Goal: Task Accomplishment & Management: Manage account settings

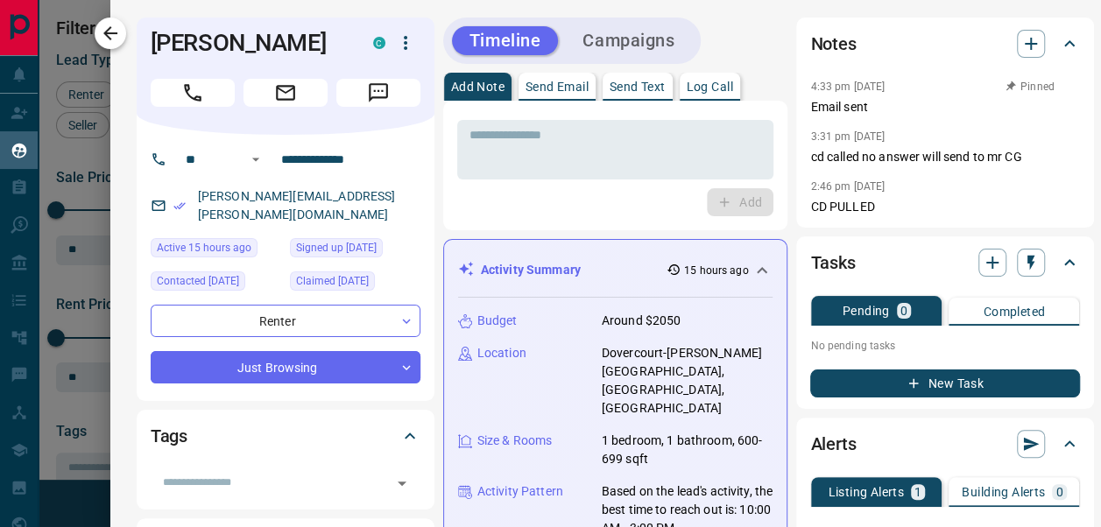
scroll to position [357, 743]
click at [102, 30] on icon "button" at bounding box center [110, 33] width 21 height 21
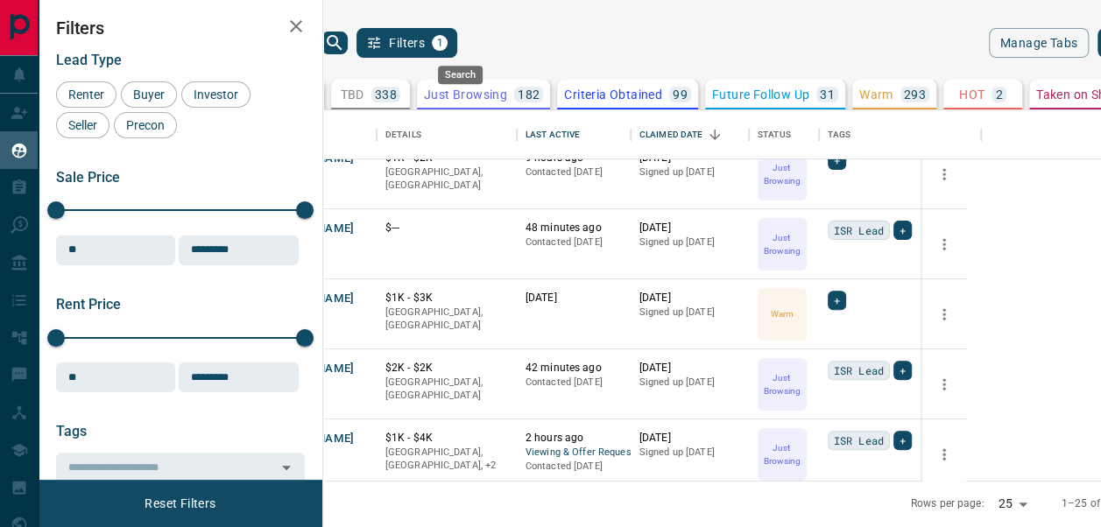
click at [345, 39] on icon "search button" at bounding box center [334, 42] width 21 height 21
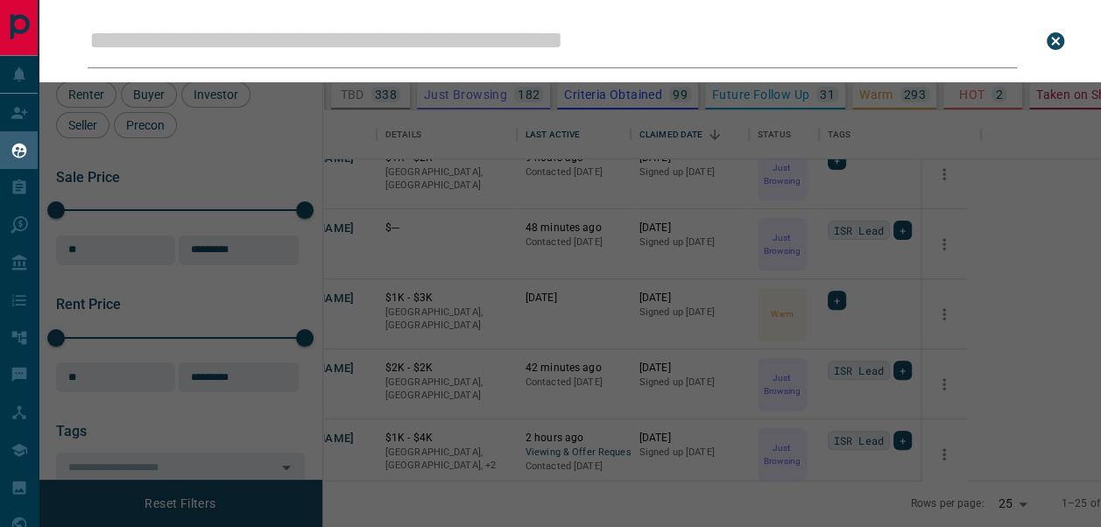
type input "**********"
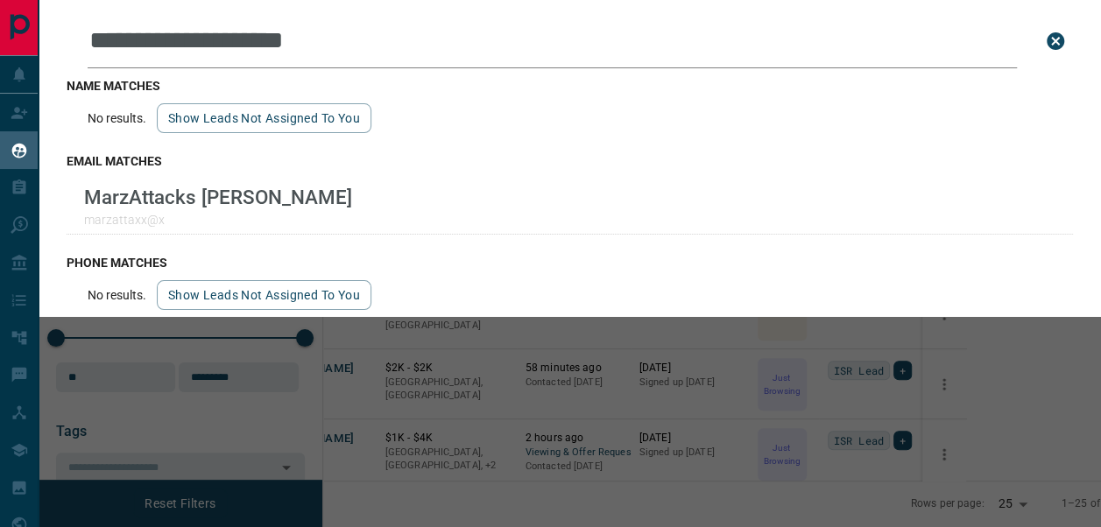
click at [1056, 42] on icon "close search bar" at bounding box center [1055, 41] width 21 height 21
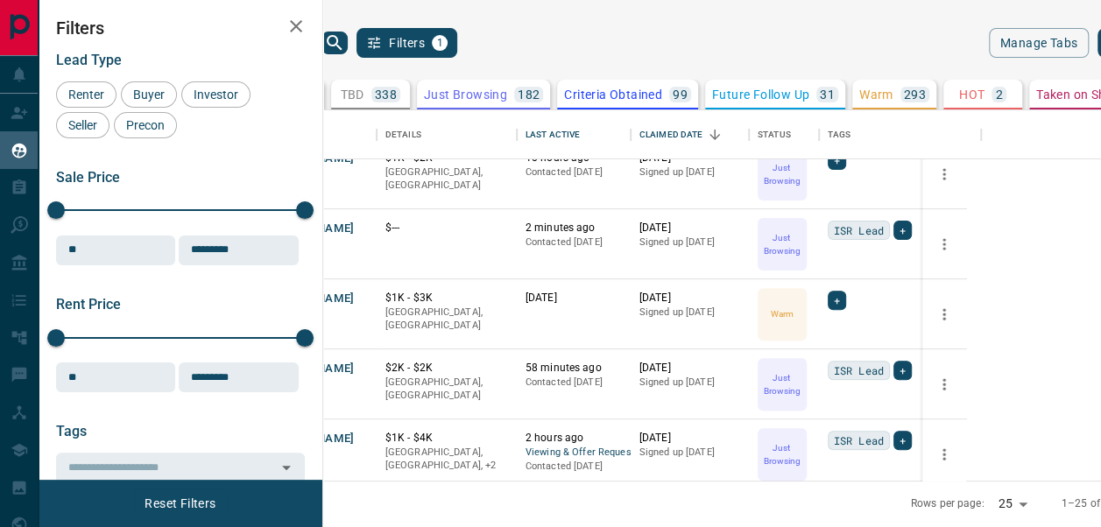
scroll to position [0, 0]
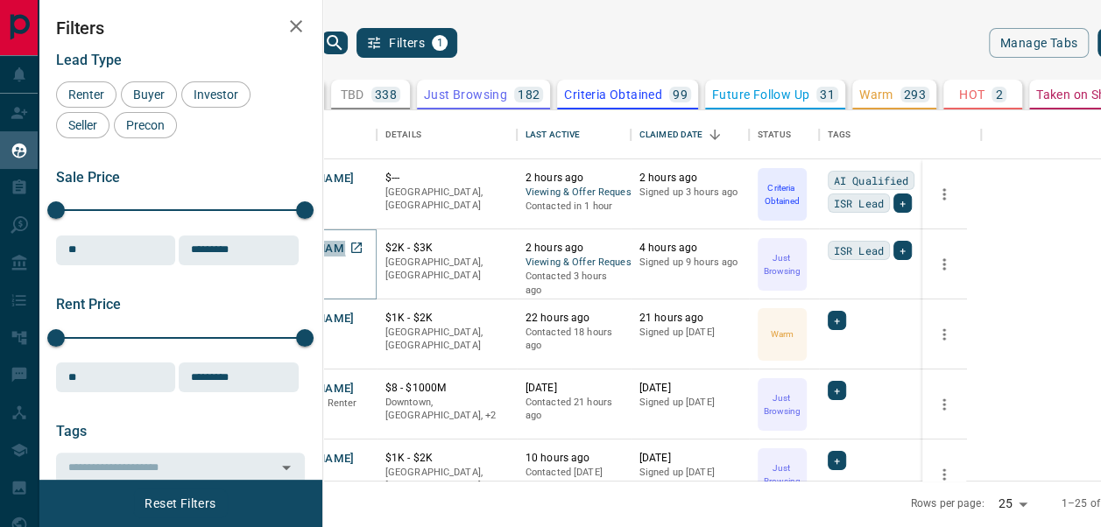
click at [355, 250] on button "[PERSON_NAME]" at bounding box center [309, 249] width 92 height 17
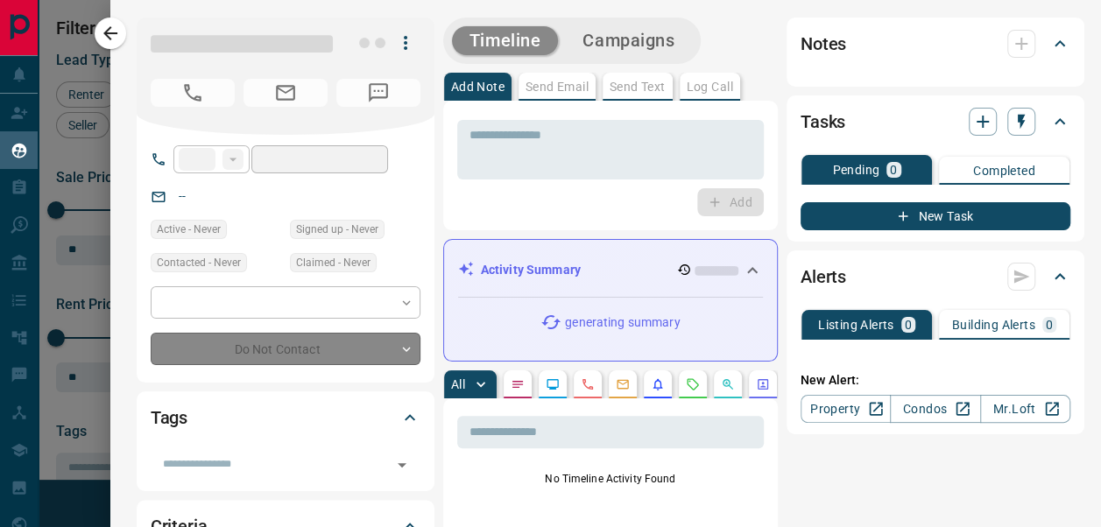
type input "**"
type input "**********"
type input "*"
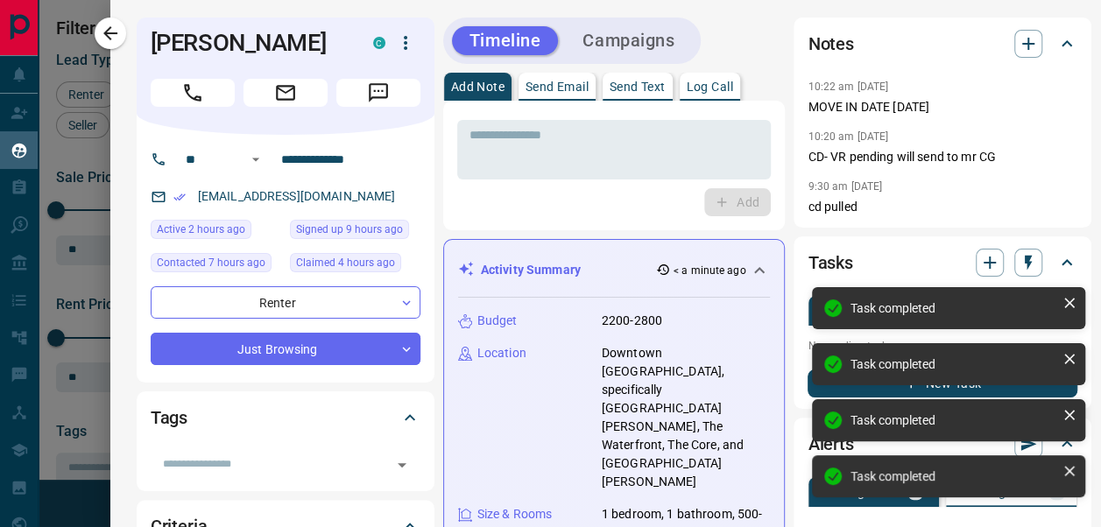
click at [807, 347] on p "No pending tasks" at bounding box center [942, 346] width 270 height 26
click at [907, 201] on p "cd pulled" at bounding box center [942, 207] width 270 height 18
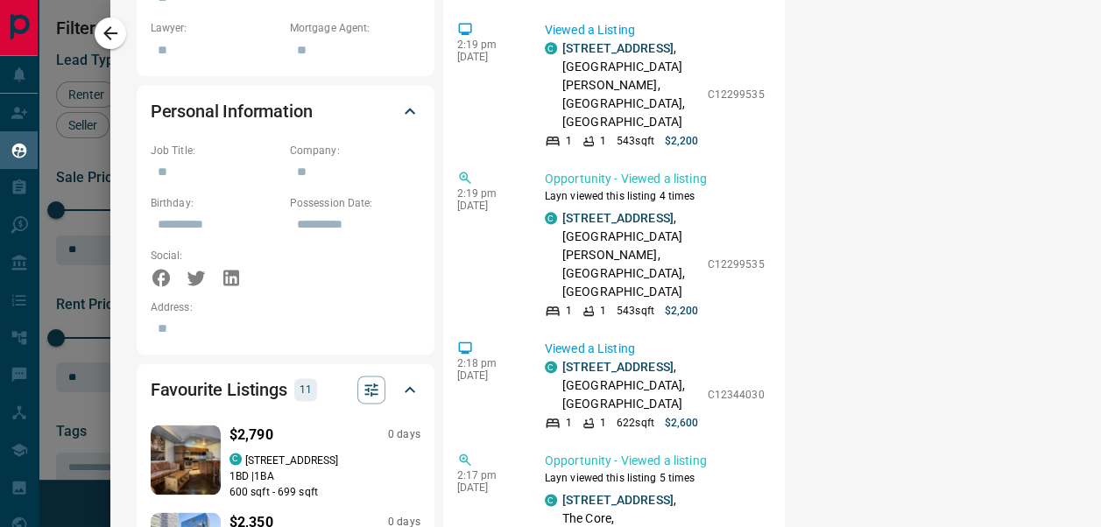
scroll to position [895, 0]
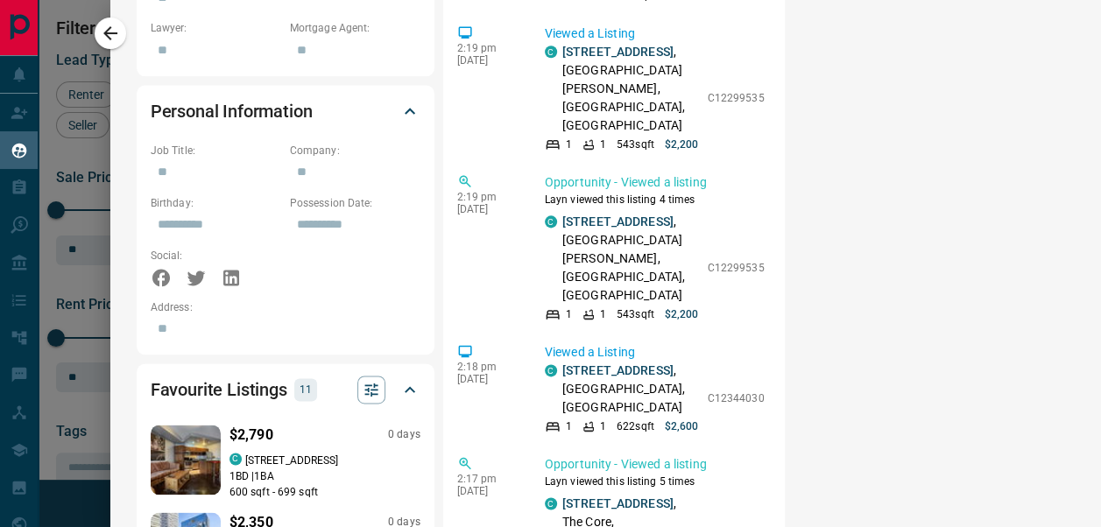
click at [1084, 312] on div "**********" at bounding box center [605, 186] width 990 height 2402
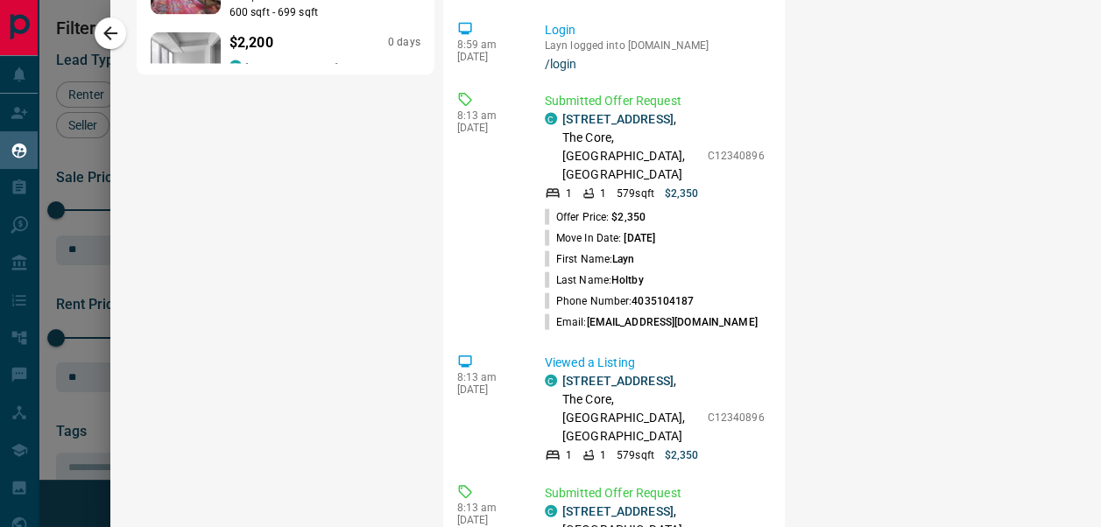
scroll to position [5315, 0]
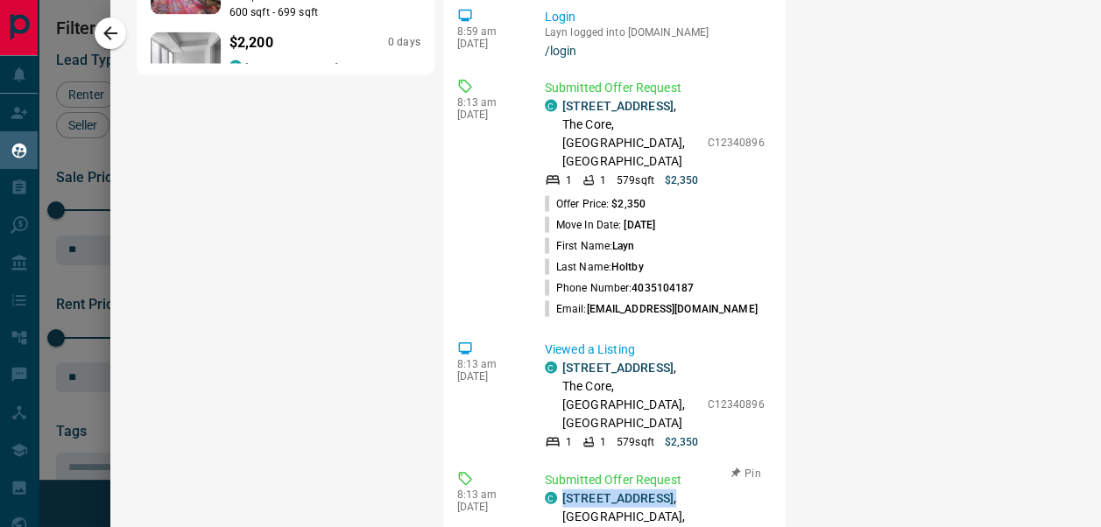
drag, startPoint x: 671, startPoint y: 207, endPoint x: 545, endPoint y: 215, distance: 126.4
click at [545, 489] on div "C [STREET_ADDRESS]" at bounding box center [622, 526] width 154 height 74
copy p "[STREET_ADDRESS] ,"
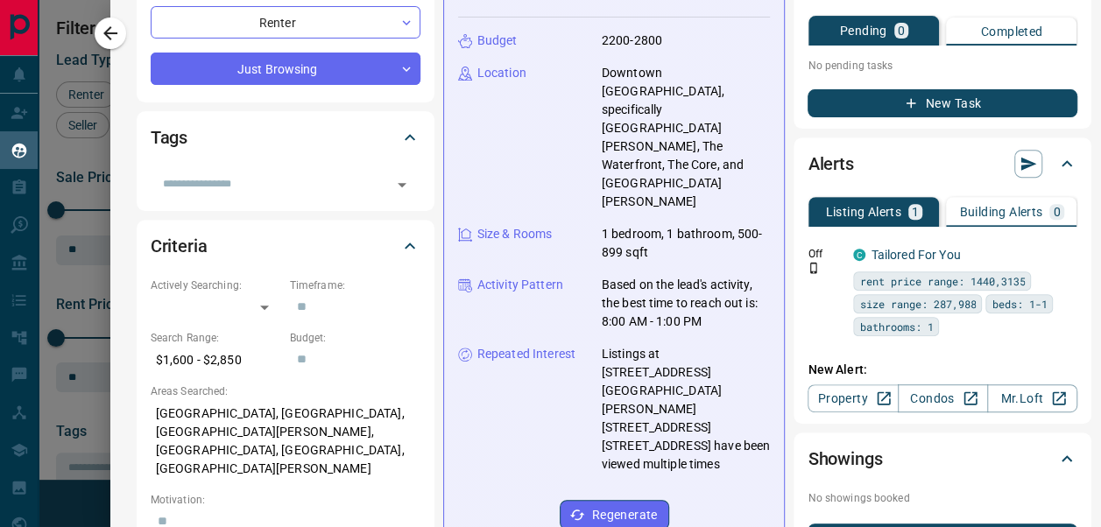
scroll to position [0, 0]
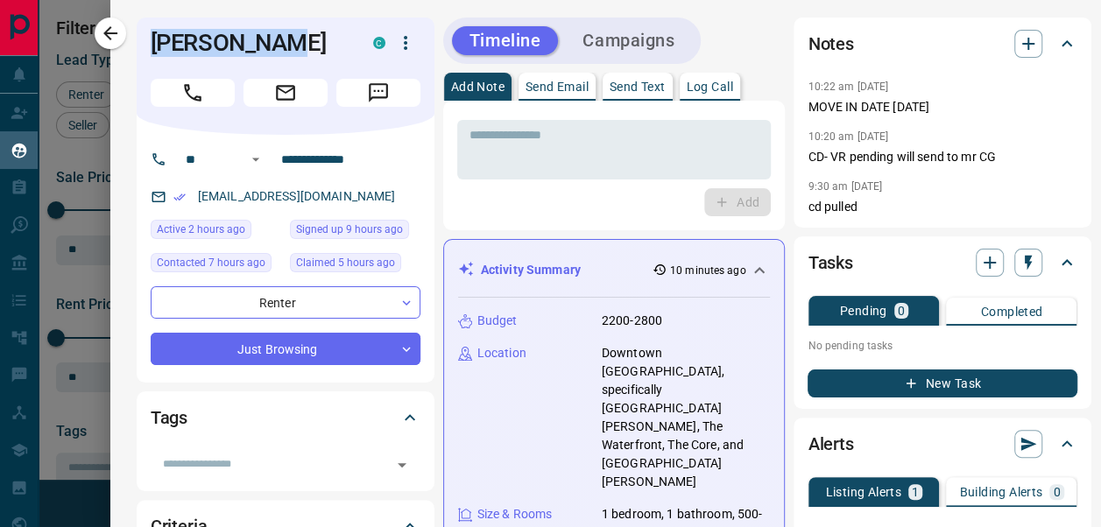
drag, startPoint x: 286, startPoint y: 39, endPoint x: 136, endPoint y: 56, distance: 151.6
click at [137, 56] on div "[PERSON_NAME] C" at bounding box center [286, 76] width 298 height 117
copy h1 "[PERSON_NAME]"
click at [709, 86] on p "Log Call" at bounding box center [710, 87] width 46 height 12
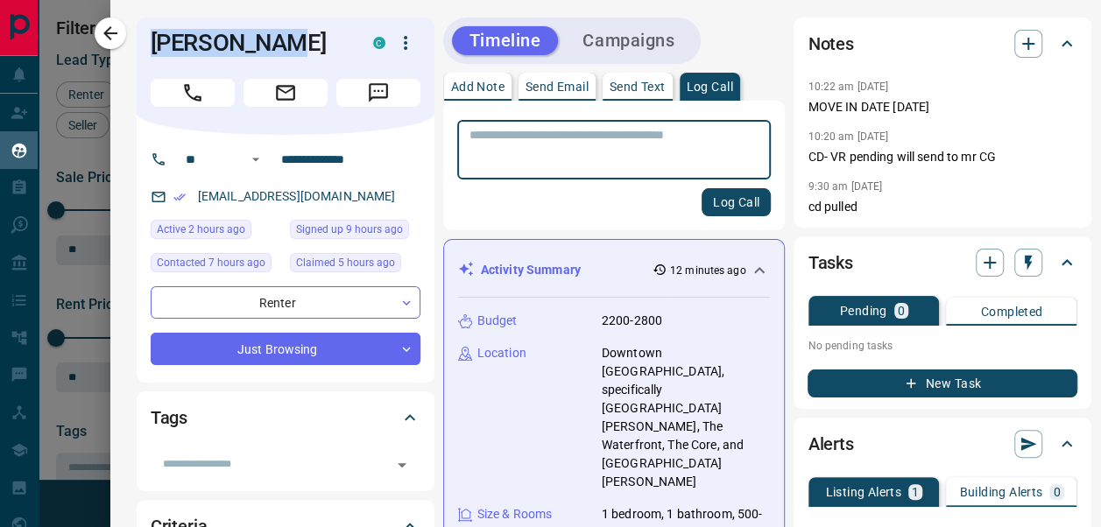
scroll to position [5315, 0]
click at [644, 155] on textarea at bounding box center [614, 150] width 290 height 45
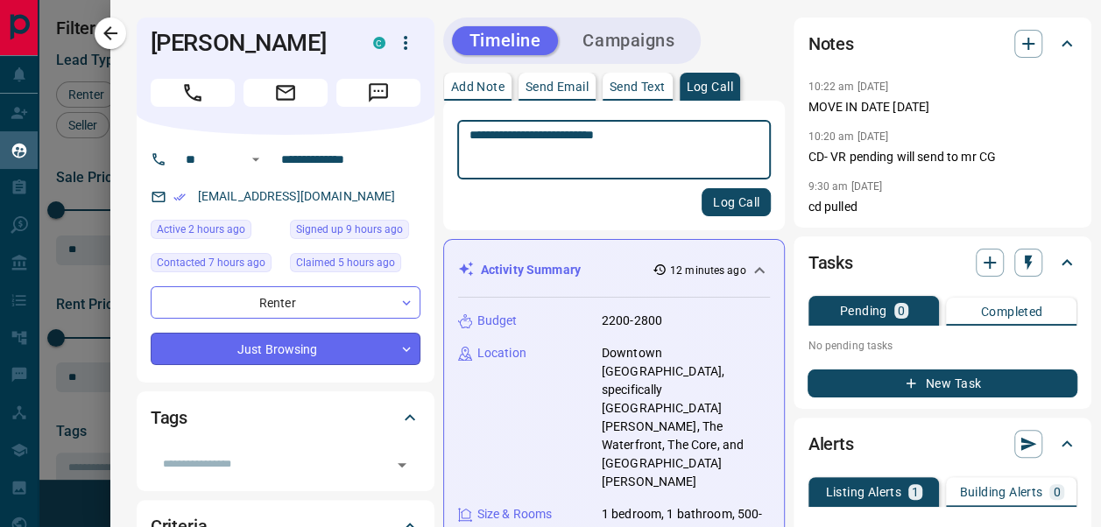
type textarea "**********"
click at [377, 342] on body "Lead Transfers Claim Leads My Leads Tasks Opportunities Deals Campaigns Automat…" at bounding box center [550, 263] width 1101 height 526
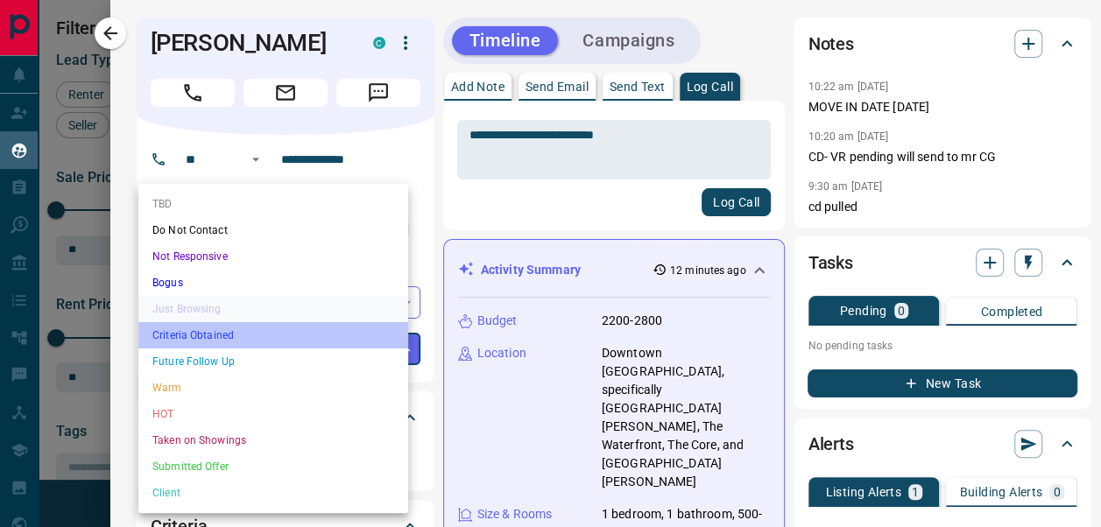
click at [264, 327] on li "Criteria Obtained" at bounding box center [273, 335] width 270 height 26
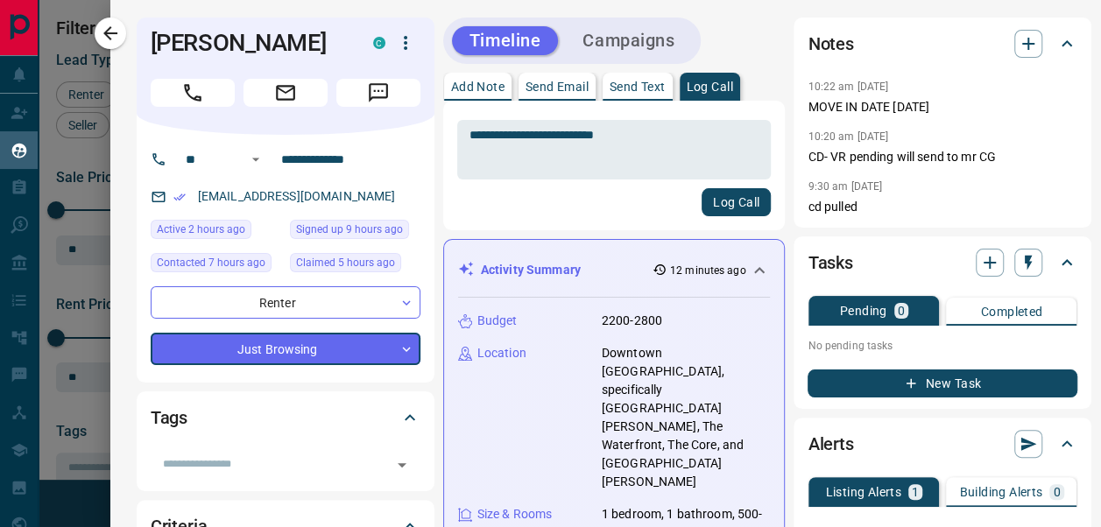
type input "*"
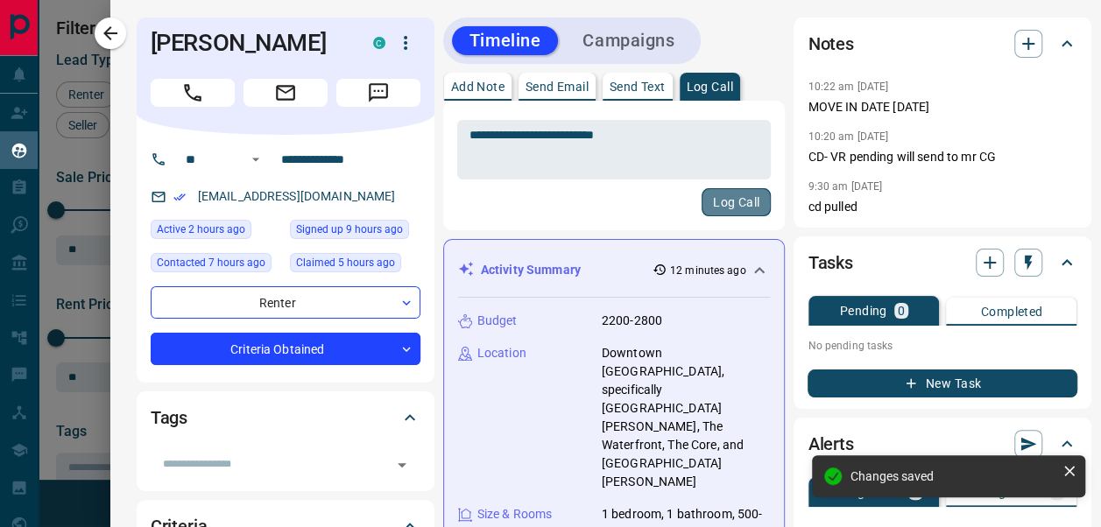
click at [741, 200] on button "Log Call" at bounding box center [735, 202] width 69 height 28
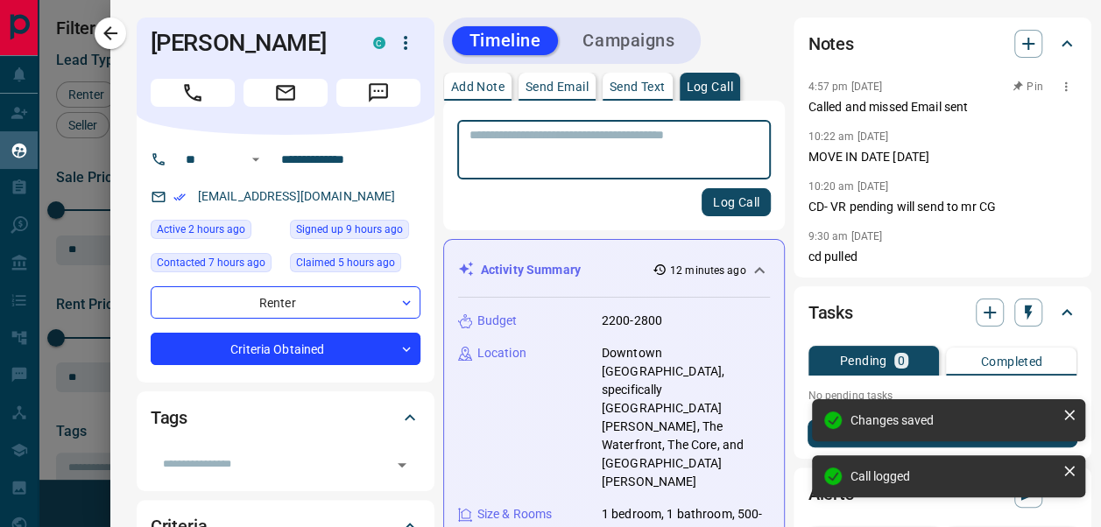
scroll to position [1272, 0]
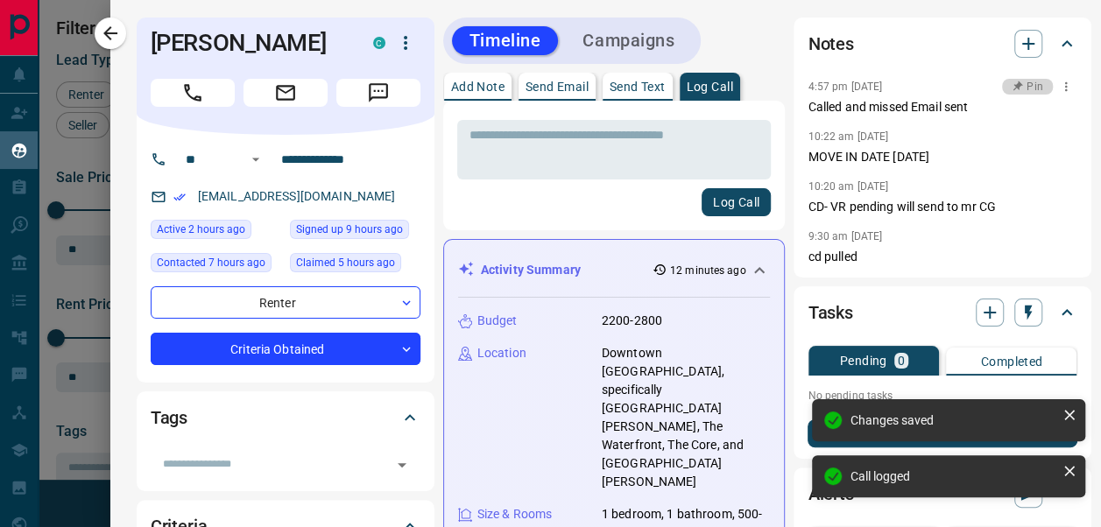
click at [1010, 86] on icon "button" at bounding box center [1017, 87] width 18 height 18
click at [116, 39] on icon "button" at bounding box center [110, 33] width 21 height 21
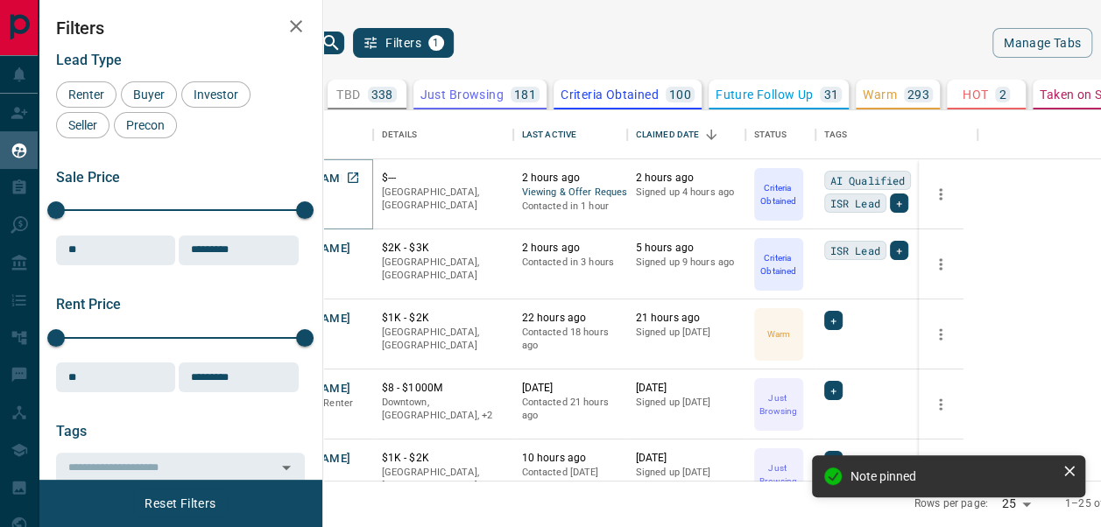
click at [351, 182] on button "[PERSON_NAME]" at bounding box center [305, 179] width 92 height 17
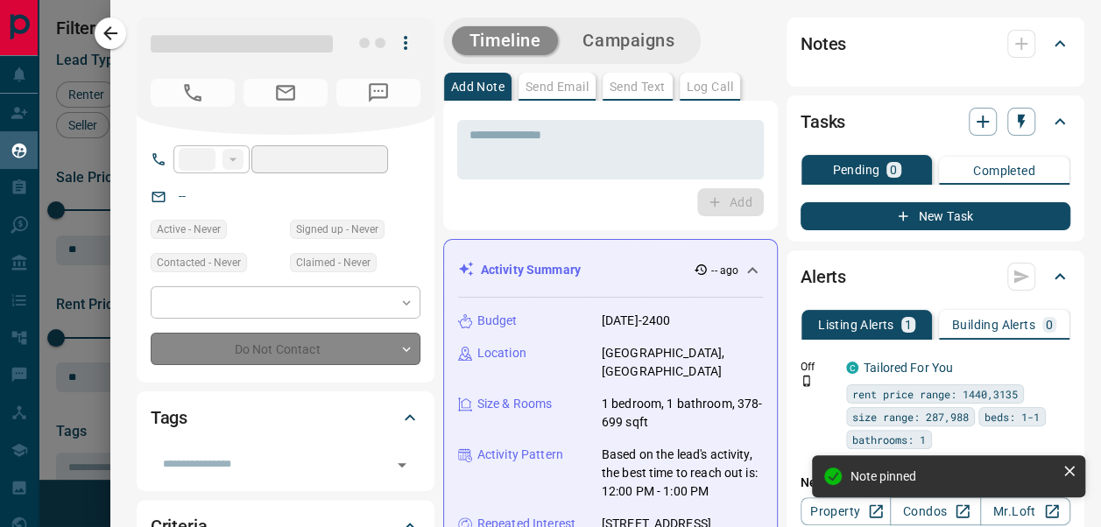
type input "**"
type input "**********"
type input "*"
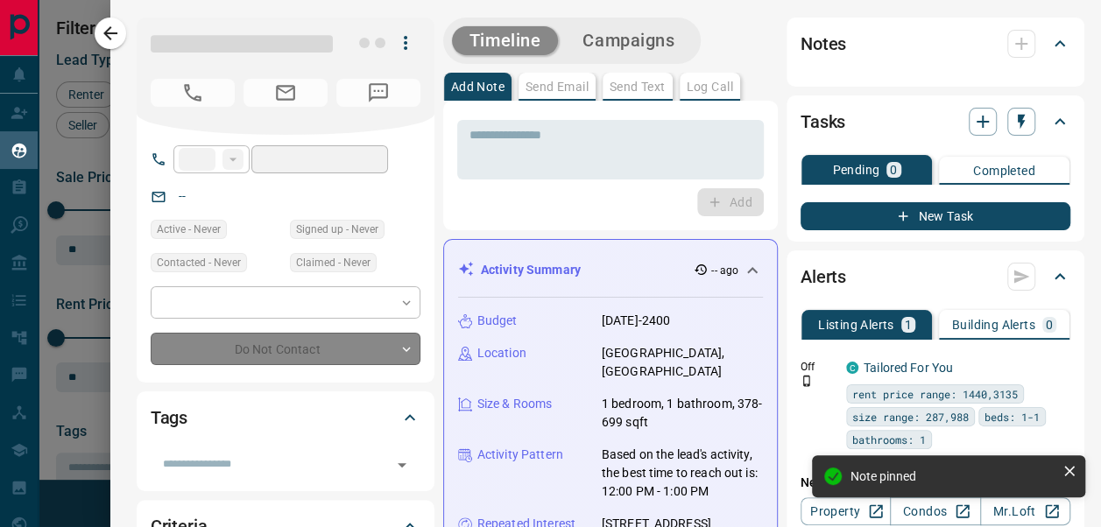
type input "**********"
type input "*******"
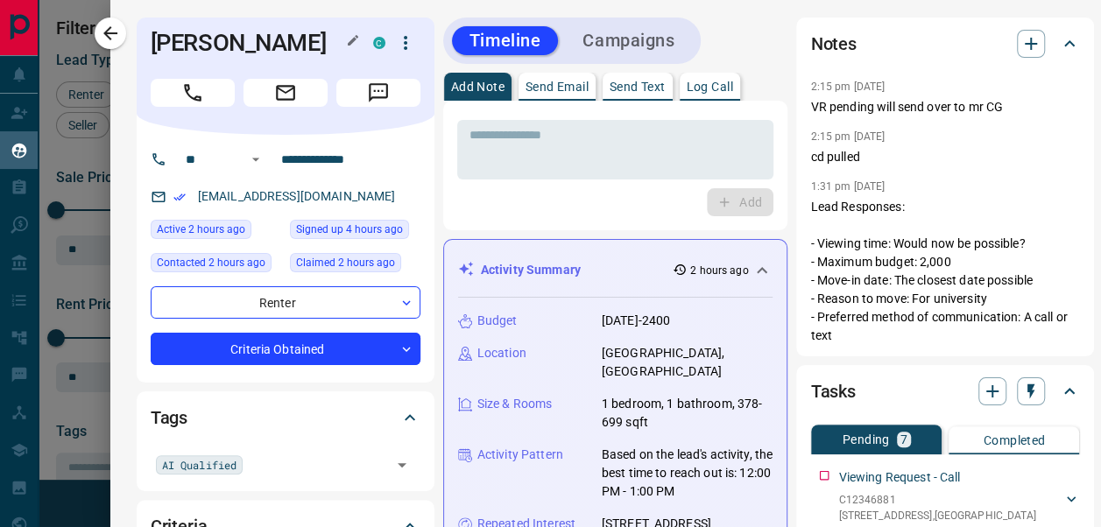
drag, startPoint x: 299, startPoint y: 39, endPoint x: 145, endPoint y: 49, distance: 153.6
click at [151, 49] on h1 "[PERSON_NAME]" at bounding box center [249, 43] width 196 height 28
copy h1 "[PERSON_NAME]"
click at [718, 82] on p "Log Call" at bounding box center [710, 87] width 46 height 12
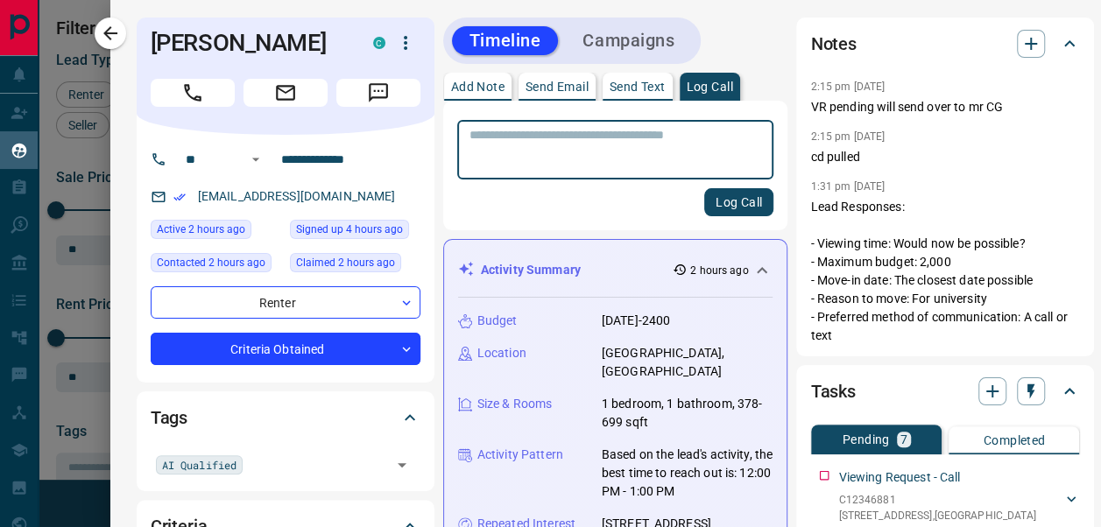
click at [665, 158] on textarea at bounding box center [615, 150] width 292 height 45
type textarea "**********"
click at [715, 212] on button "Log Call" at bounding box center [738, 202] width 69 height 28
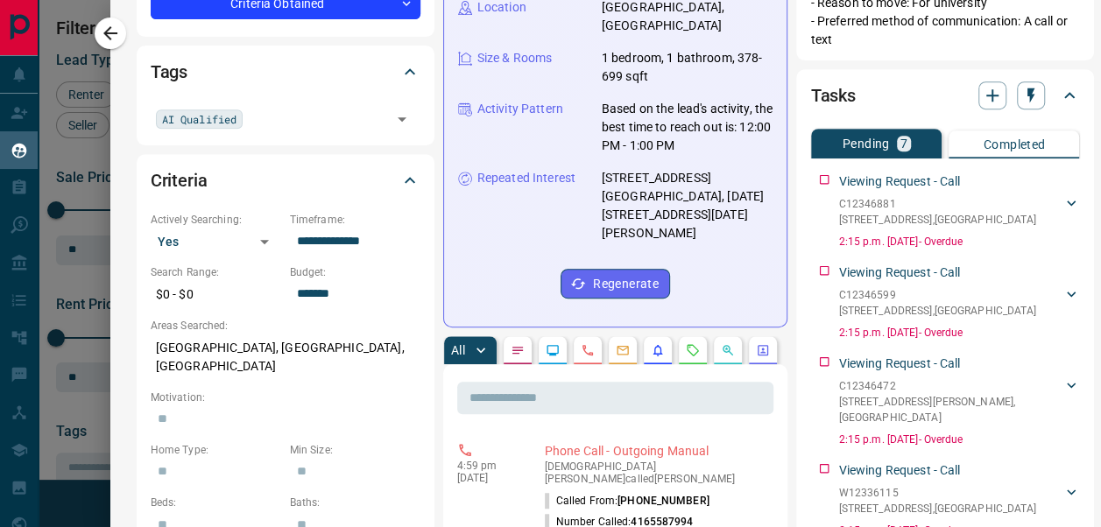
scroll to position [333, 0]
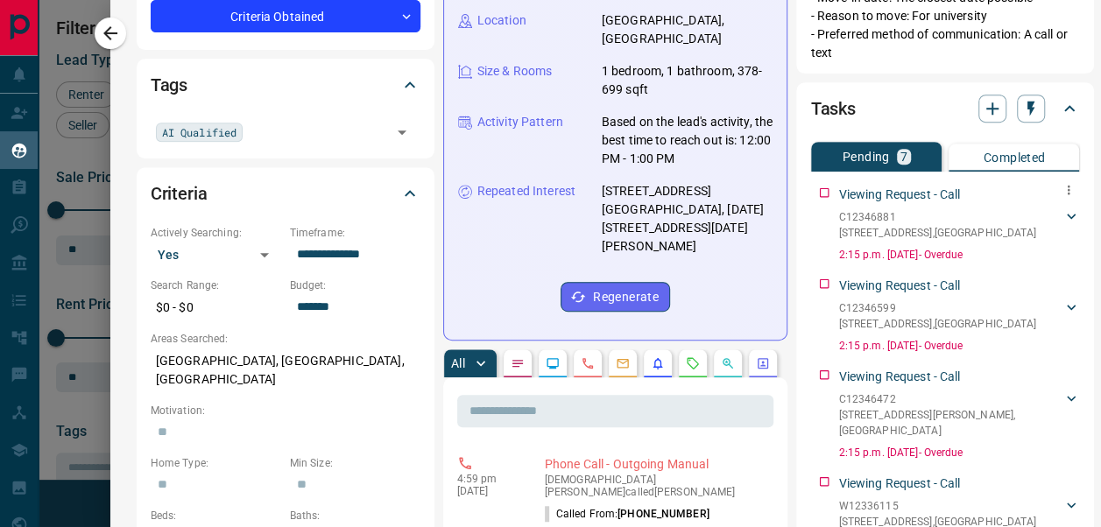
click at [810, 198] on div "Viewing Request - Call C12346881 [STREET_ADDRESS][GEOGRAPHIC_DATA] 4165587994 […" at bounding box center [945, 221] width 270 height 84
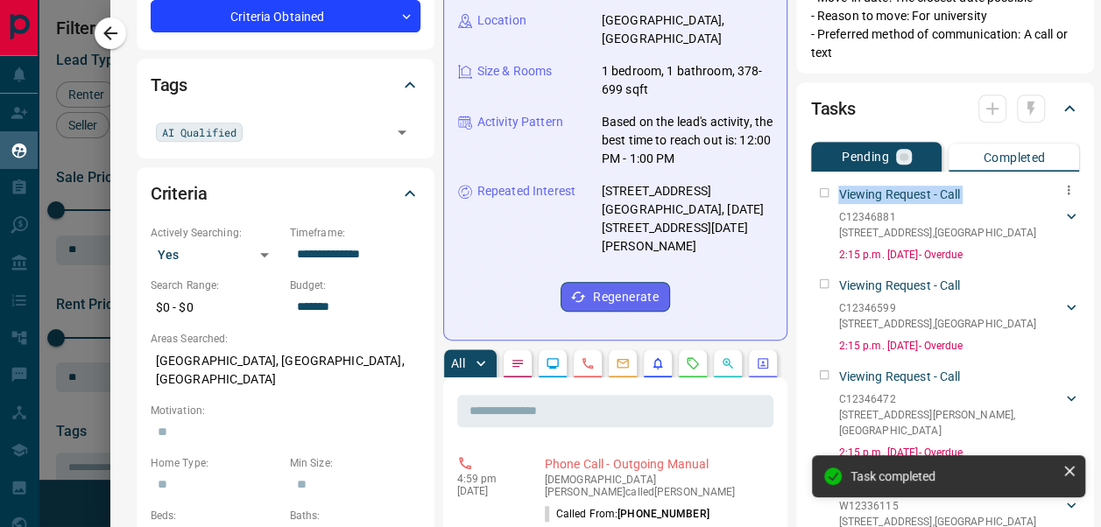
click at [810, 198] on div "Viewing Request - Call C12346881 [STREET_ADDRESS][GEOGRAPHIC_DATA] 4165587994 […" at bounding box center [945, 221] width 270 height 84
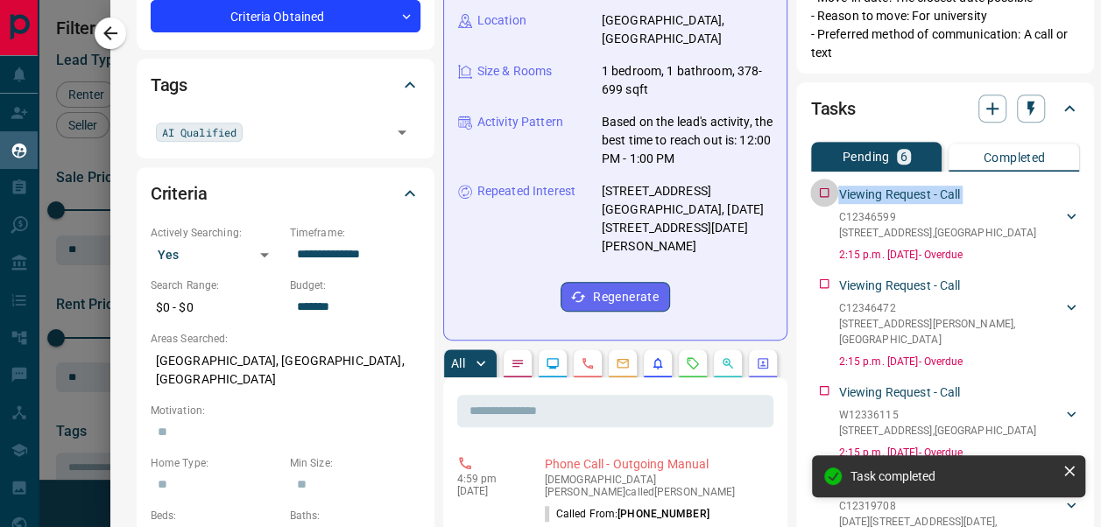
drag, startPoint x: 820, startPoint y: 192, endPoint x: 805, endPoint y: 198, distance: 16.9
click at [810, 198] on div "Viewing Request - Call C12346599 [STREET_ADDRESS][GEOGRAPHIC_DATA] [EMAIL_ADDRE…" at bounding box center [945, 221] width 270 height 84
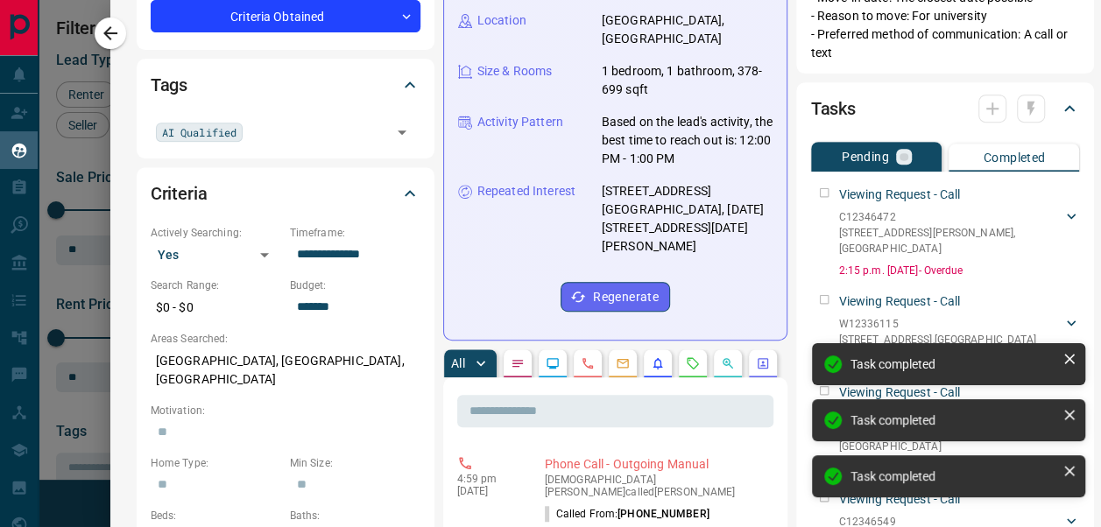
click at [810, 198] on div "Viewing Request - Call C12346472 [STREET_ADDRESS][GEOGRAPHIC_DATA][PERSON_NAME]…" at bounding box center [945, 229] width 270 height 100
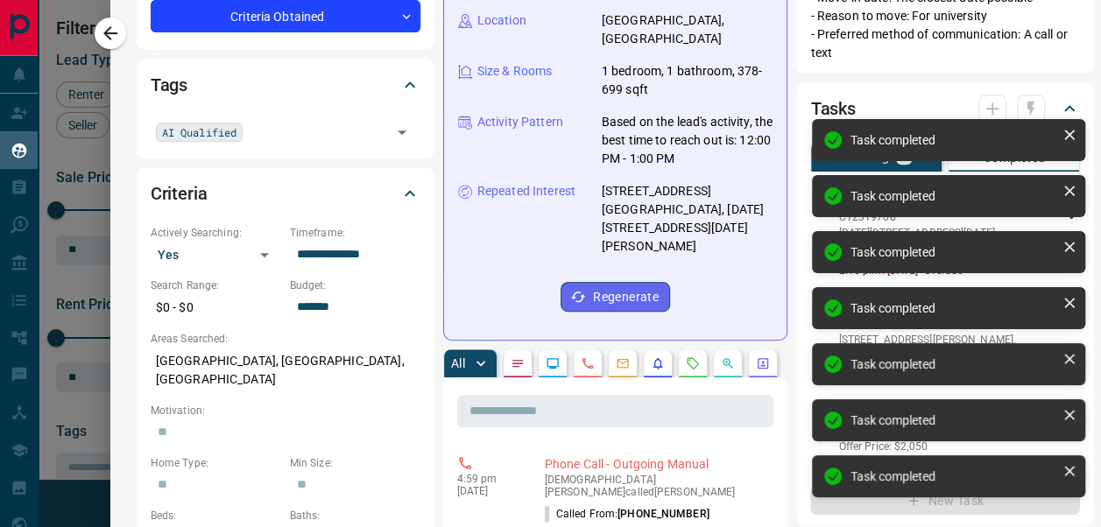
click at [810, 198] on div "Viewing Request - Call C12319708 [DATE][STREET_ADDRESS][DATE][GEOGRAPHIC_DATA] …" at bounding box center [945, 229] width 270 height 100
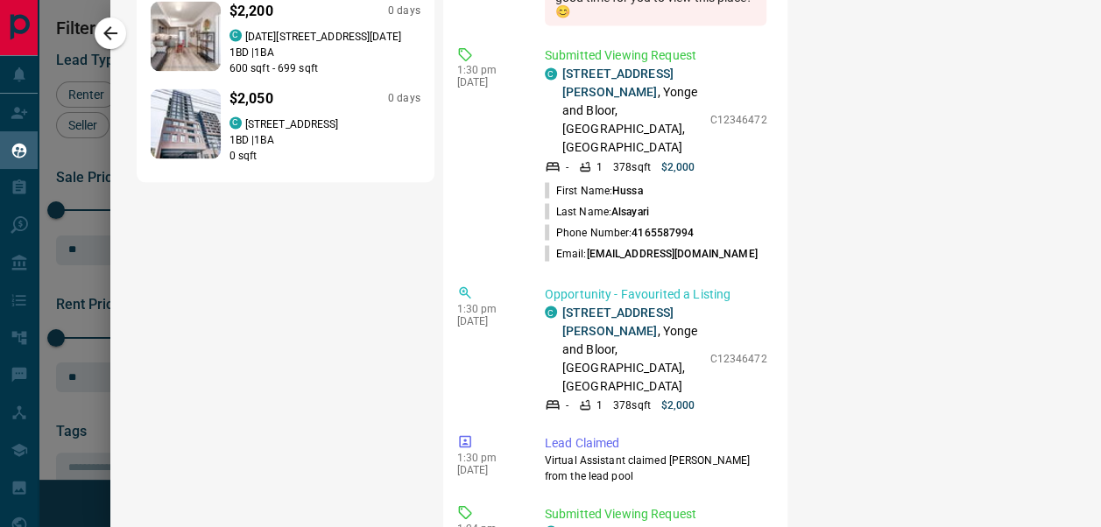
scroll to position [4212, 0]
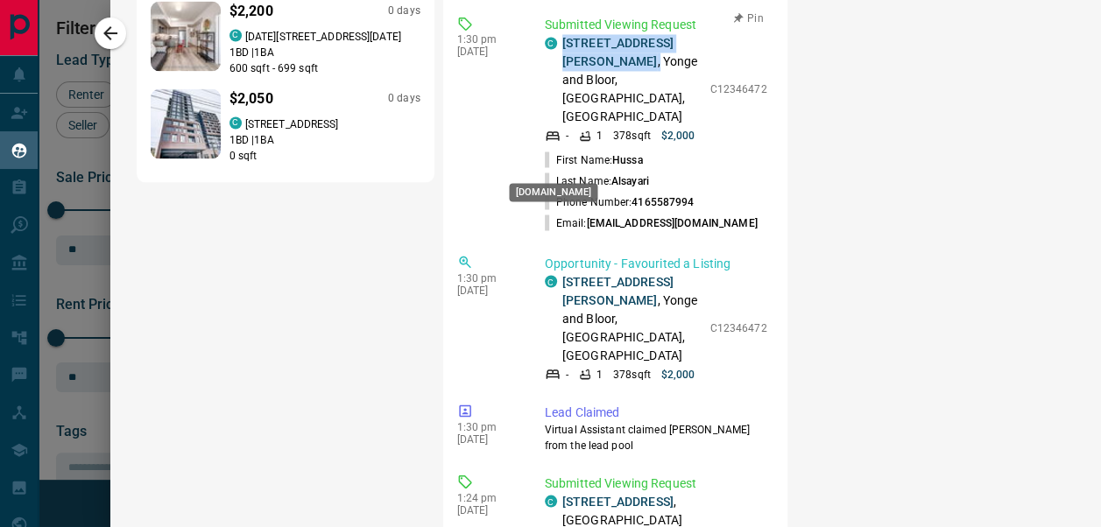
drag, startPoint x: 595, startPoint y: 186, endPoint x: 544, endPoint y: 165, distance: 55.4
click at [545, 126] on div "C [STREET_ADDRESS][PERSON_NAME]" at bounding box center [623, 80] width 157 height 92
copy p "[STREET_ADDRESS][PERSON_NAME] ,"
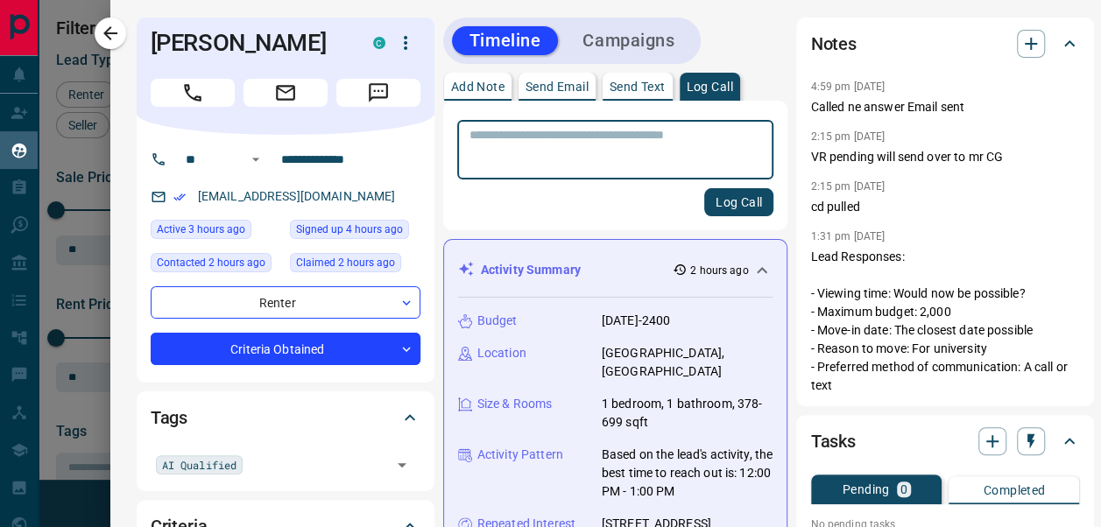
click at [588, 131] on textarea at bounding box center [610, 150] width 283 height 45
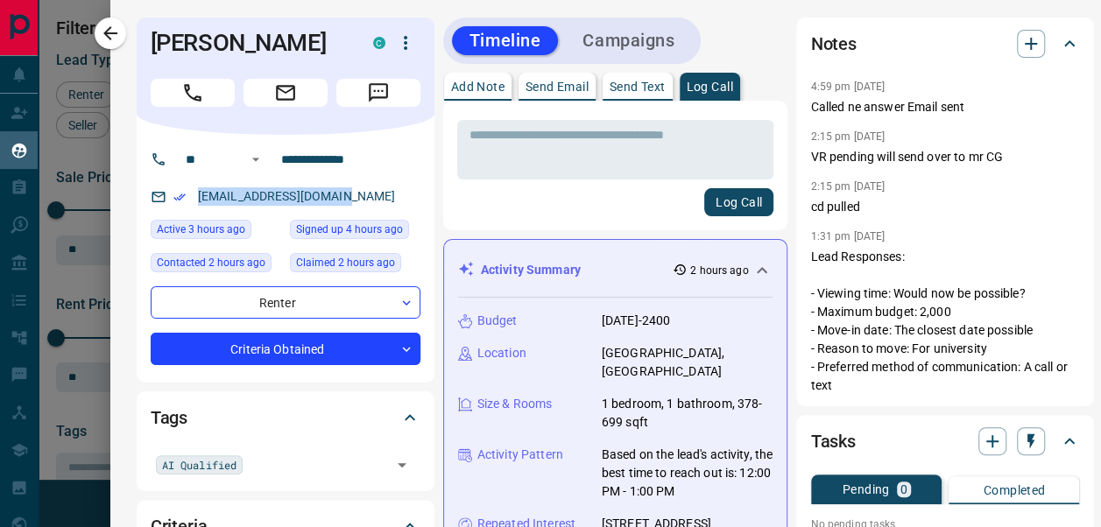
drag, startPoint x: 355, startPoint y: 200, endPoint x: 180, endPoint y: 192, distance: 175.3
click at [180, 192] on div "[EMAIL_ADDRESS][DOMAIN_NAME]" at bounding box center [286, 196] width 270 height 29
copy link "[EMAIL_ADDRESS][DOMAIN_NAME]"
click at [107, 33] on icon "button" at bounding box center [110, 33] width 14 height 14
